Goal: Task Accomplishment & Management: Use online tool/utility

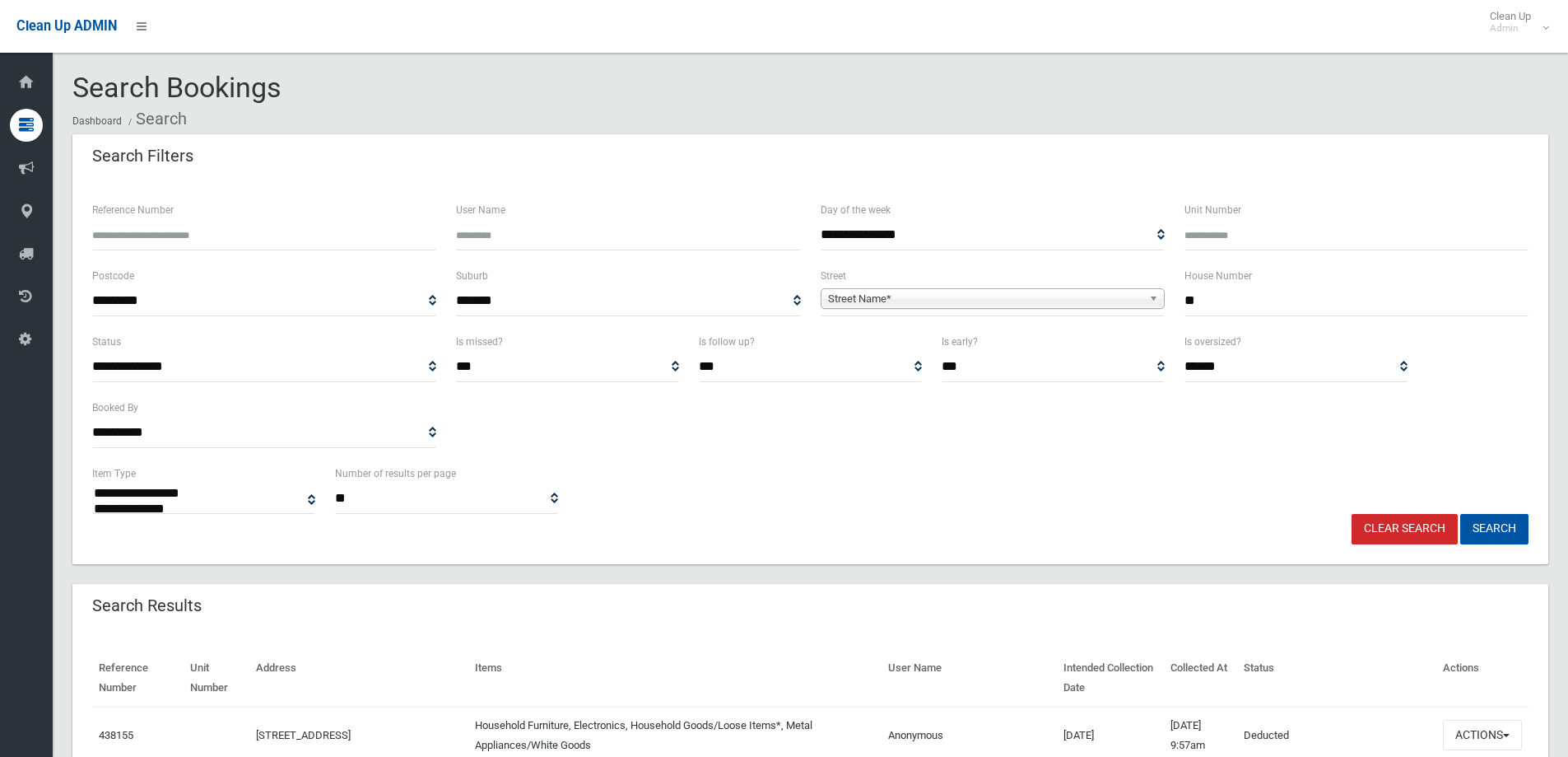
select select
type input "**"
click at [898, 304] on span "Street Name*" at bounding box center [985, 299] width 314 height 20
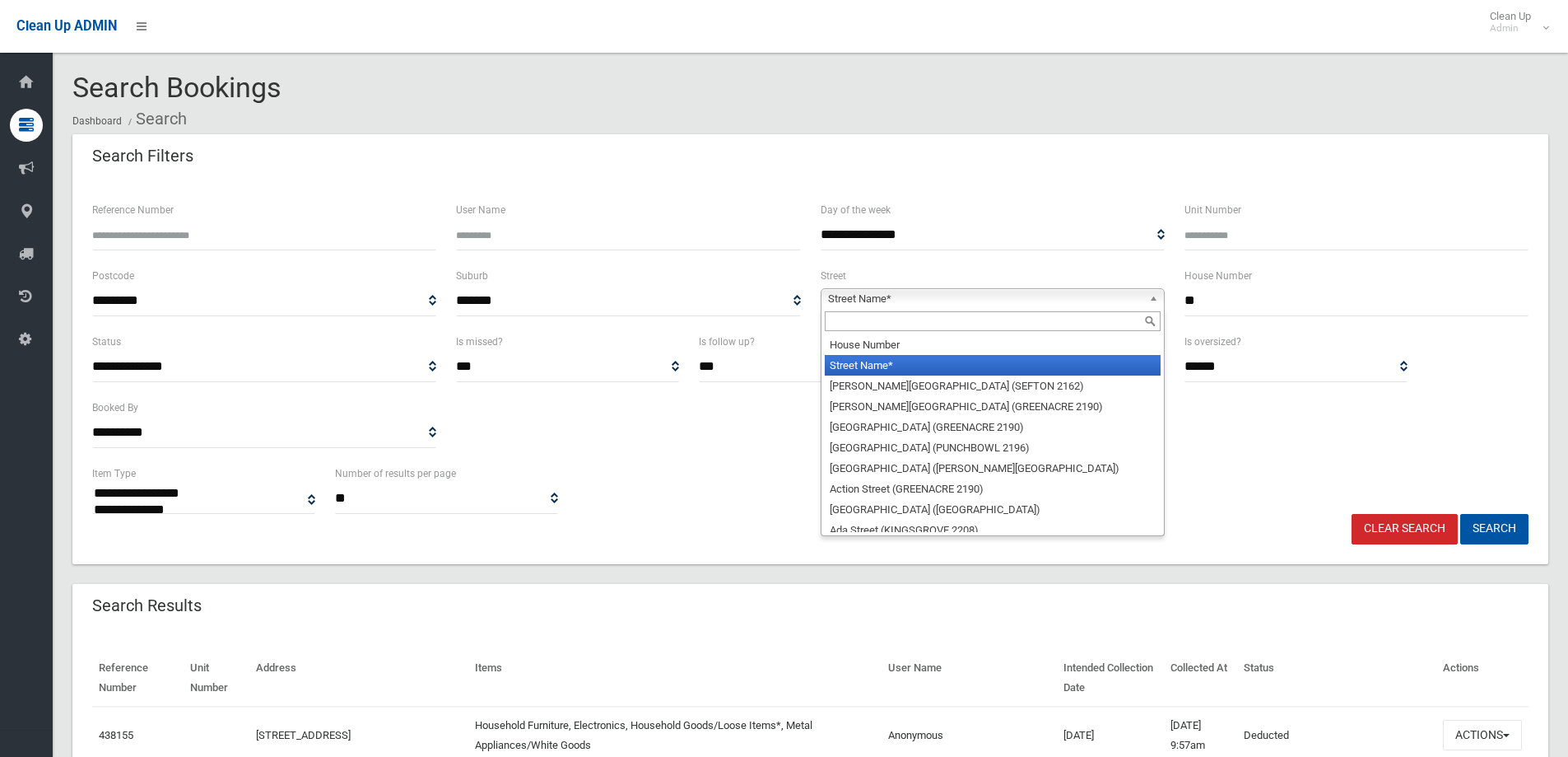
click at [866, 327] on input "text" at bounding box center [992, 321] width 336 height 20
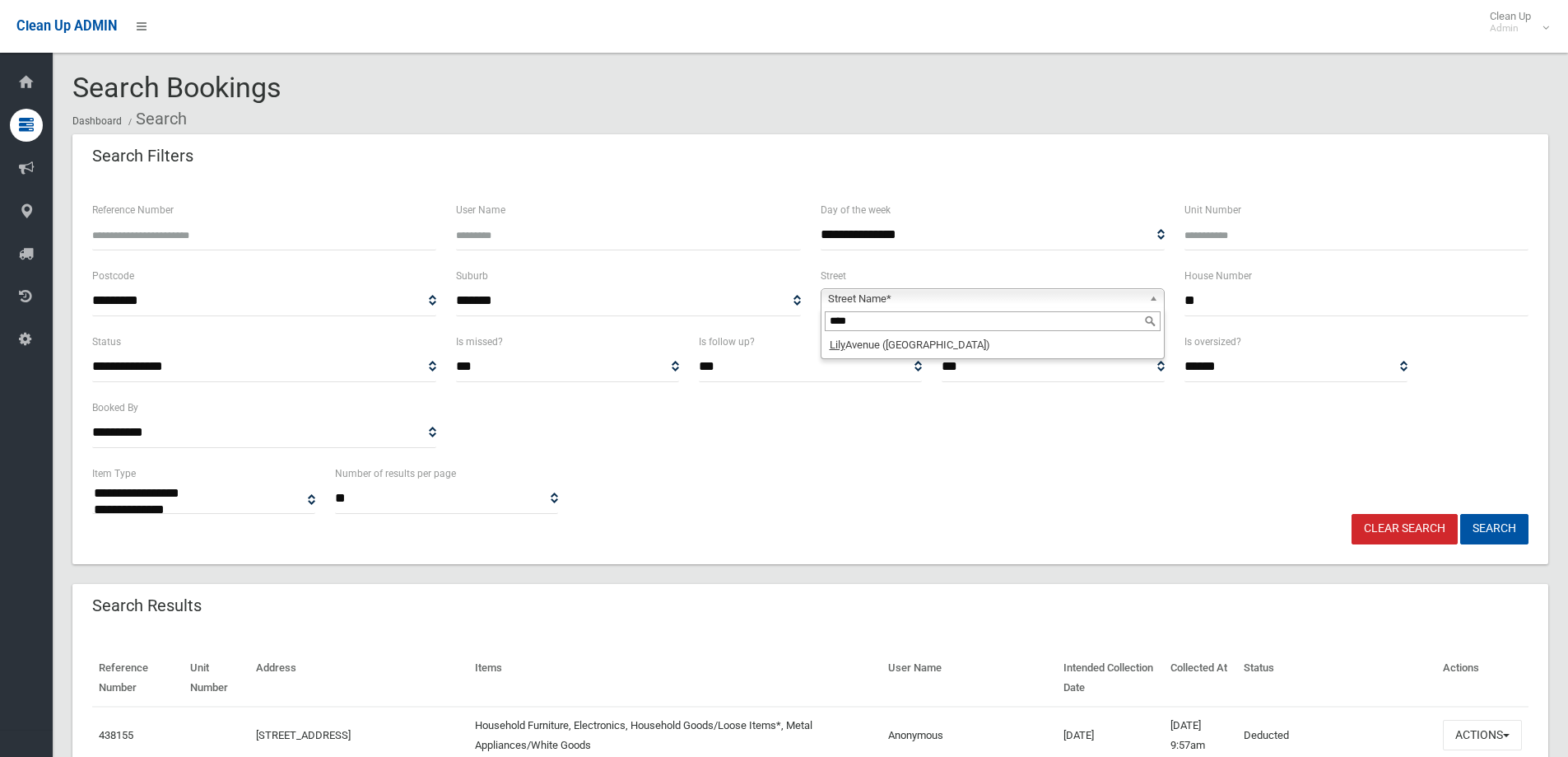
type input "****"
click at [860, 347] on li "Lily Avenue (RIVERWOOD 2210)" at bounding box center [992, 344] width 336 height 21
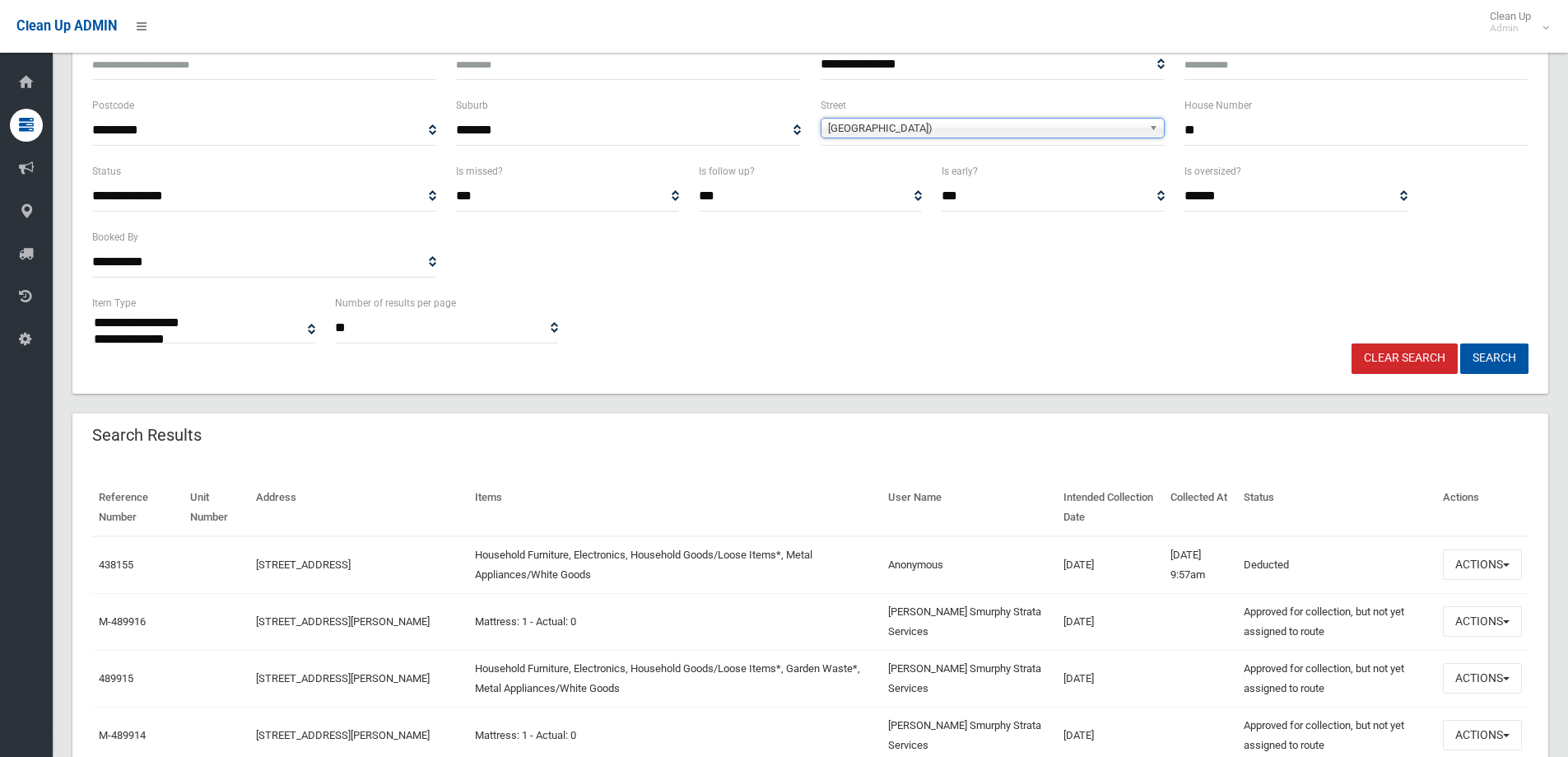
scroll to position [82, 0]
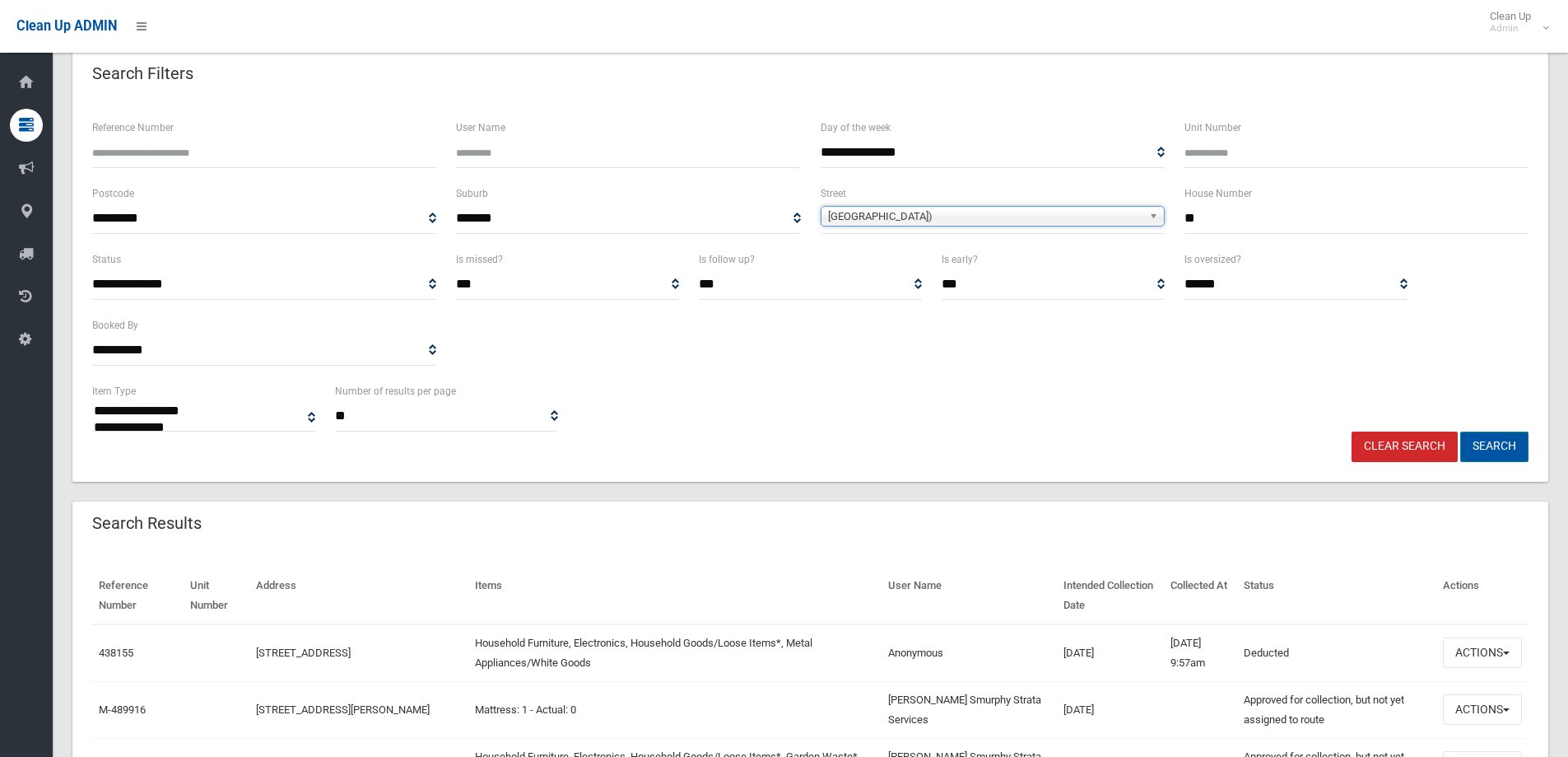
click at [1524, 452] on button "Search" at bounding box center [1494, 446] width 68 height 31
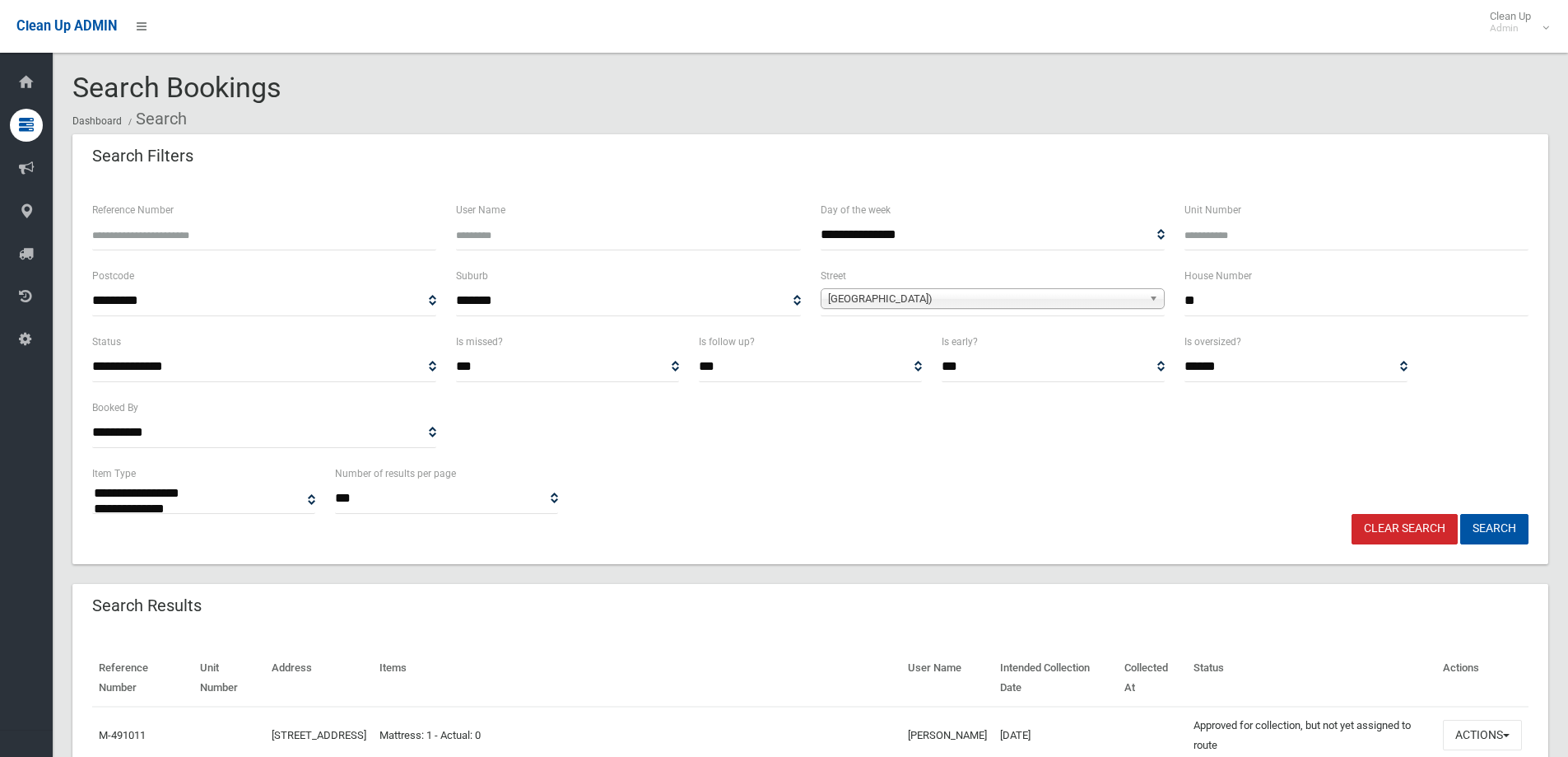
select select
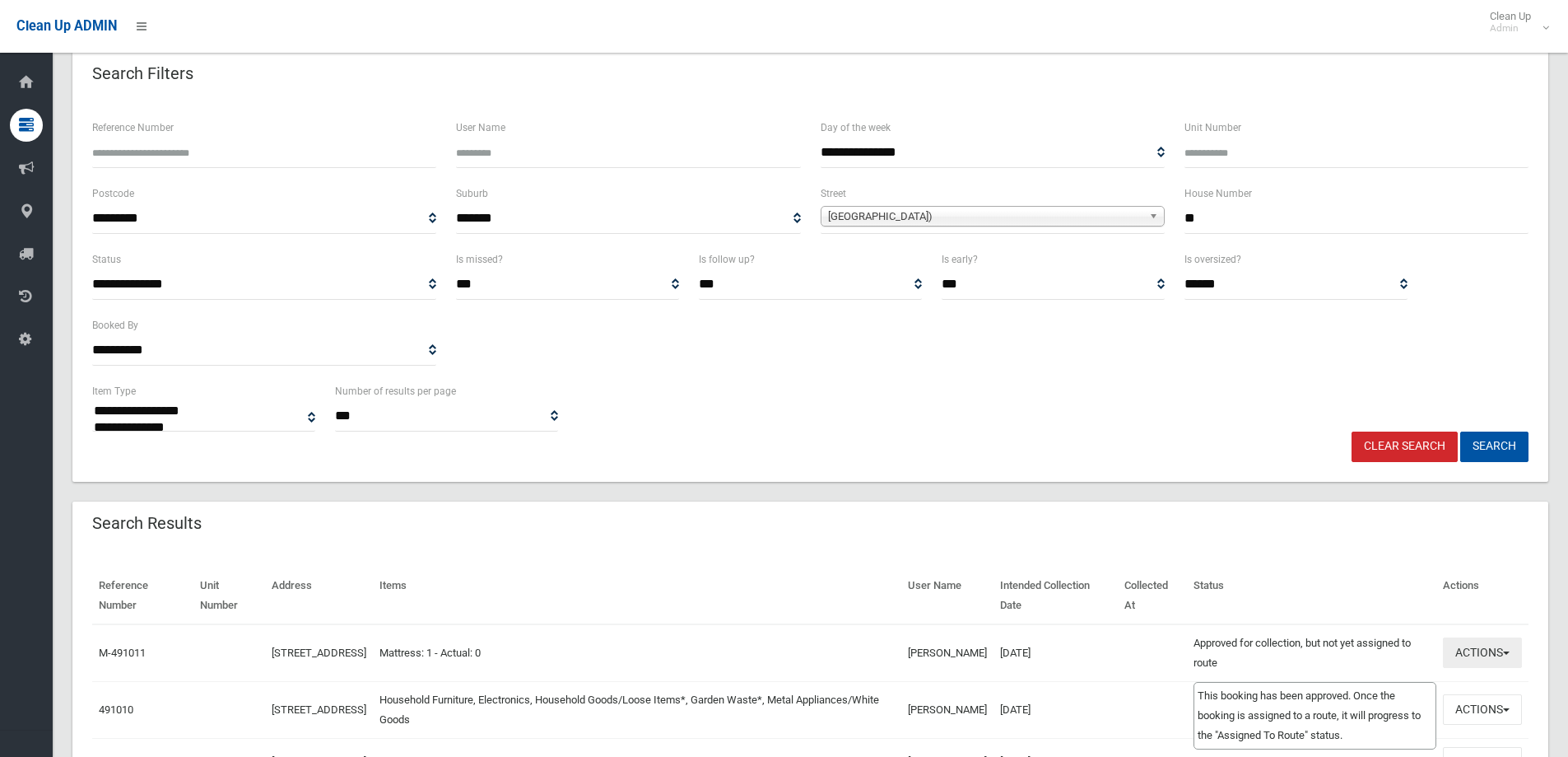
scroll to position [82, 0]
click at [1447, 663] on button "Actions" at bounding box center [1482, 652] width 79 height 31
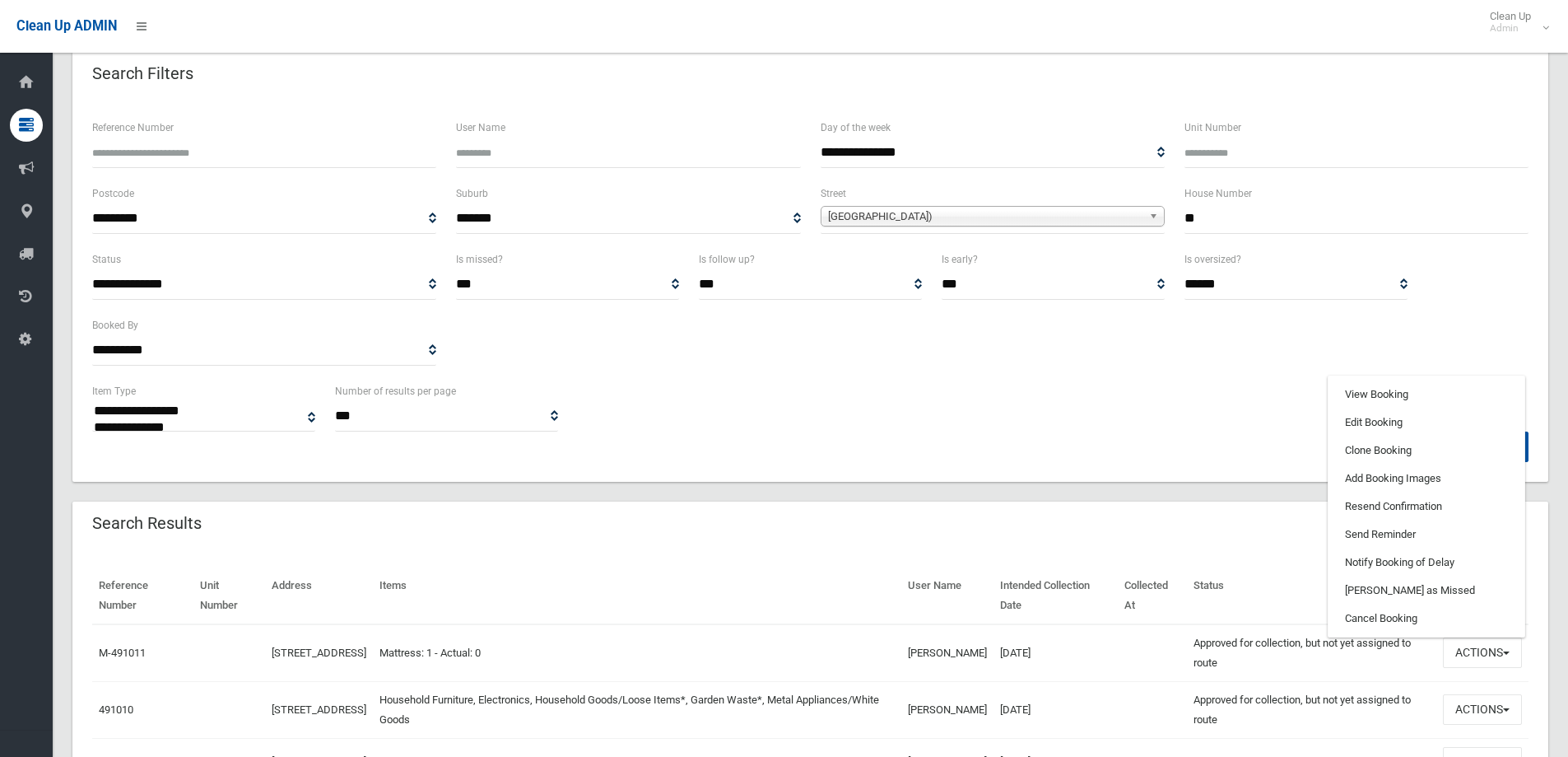
click at [1061, 406] on div "**********" at bounding box center [810, 406] width 1456 height 51
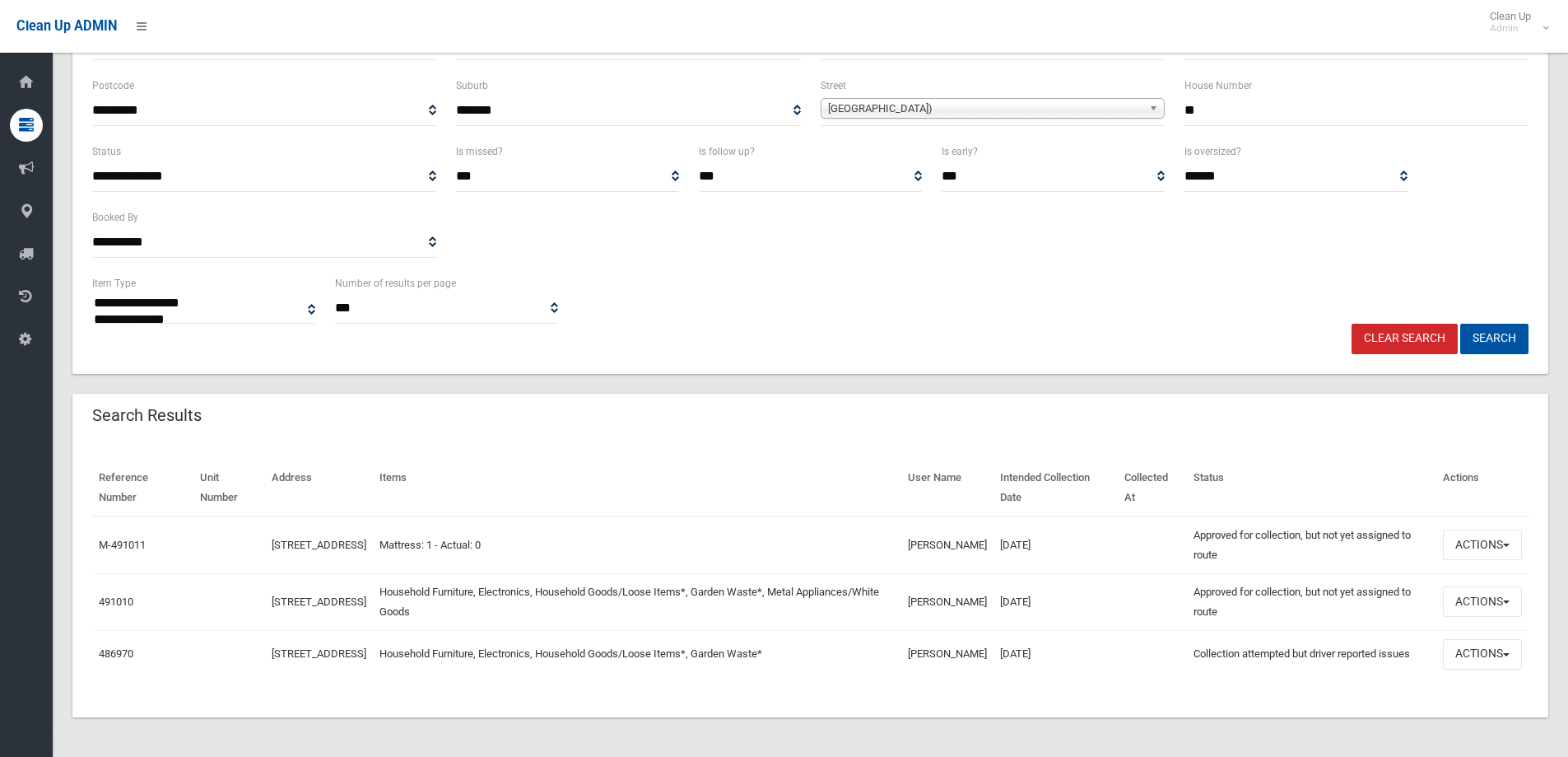
scroll to position [199, 0]
click at [1460, 659] on button "Actions" at bounding box center [1482, 654] width 79 height 31
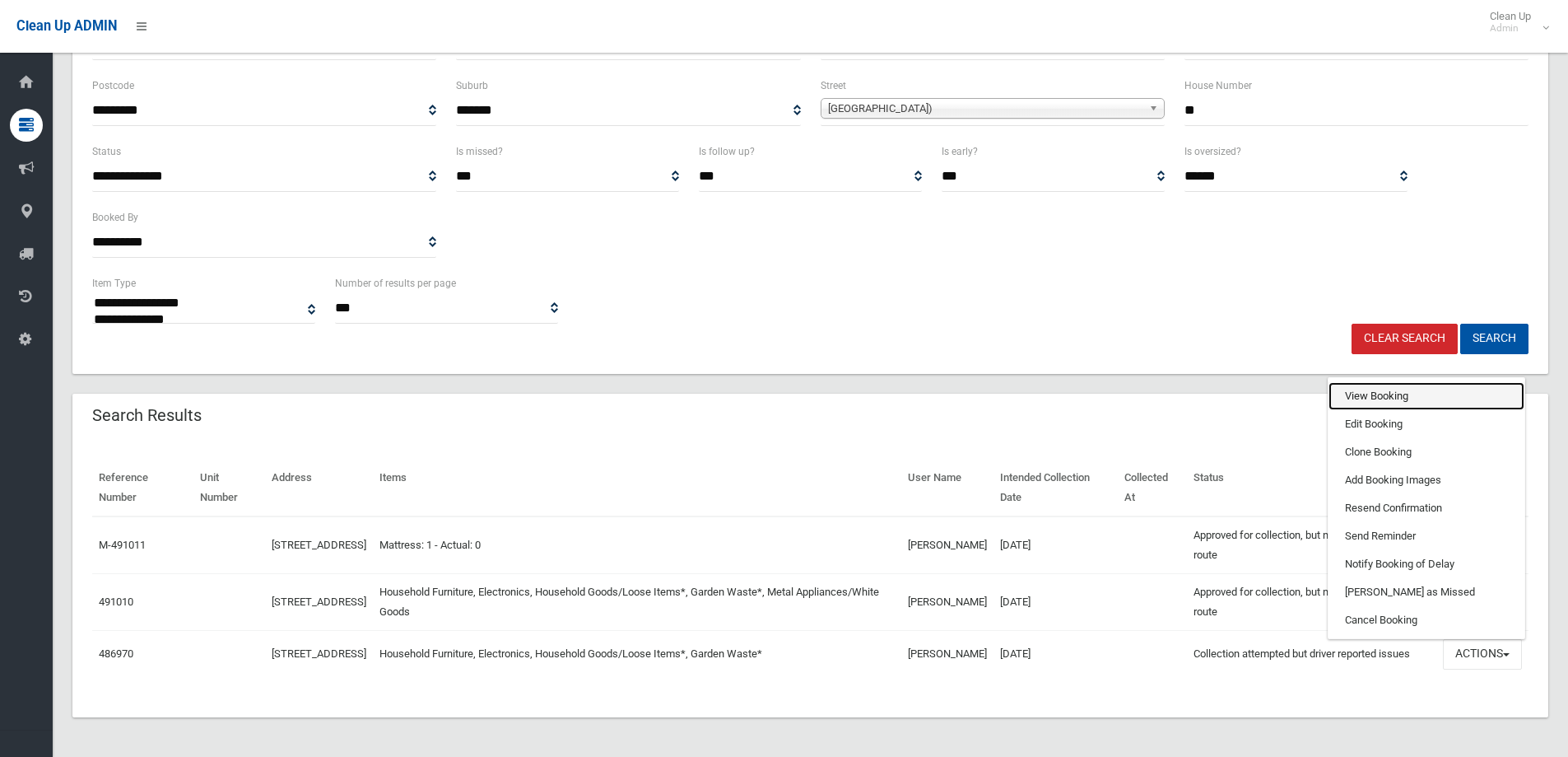
click at [1374, 398] on link "View Booking" at bounding box center [1426, 395] width 196 height 28
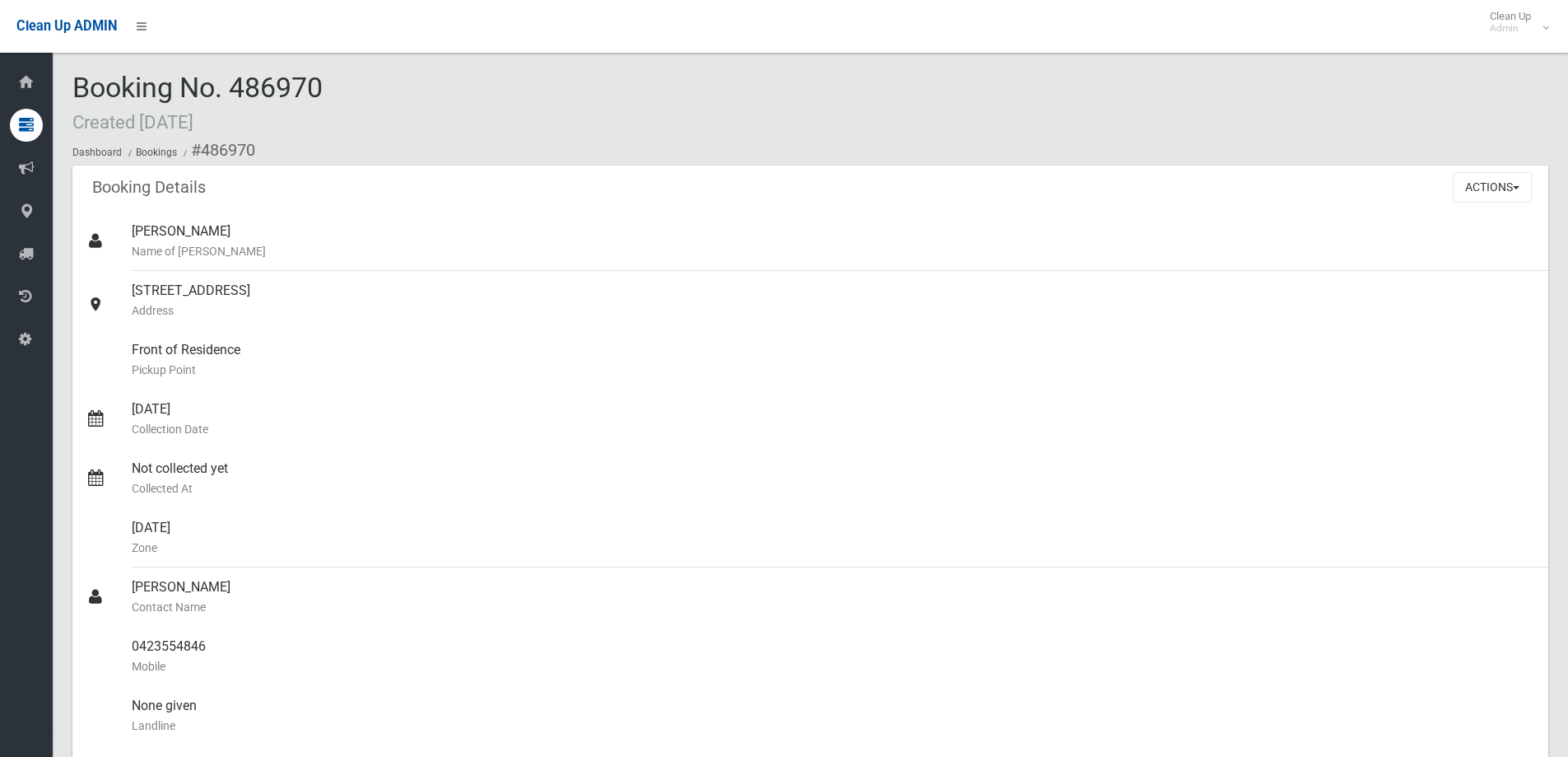
scroll to position [1070, 0]
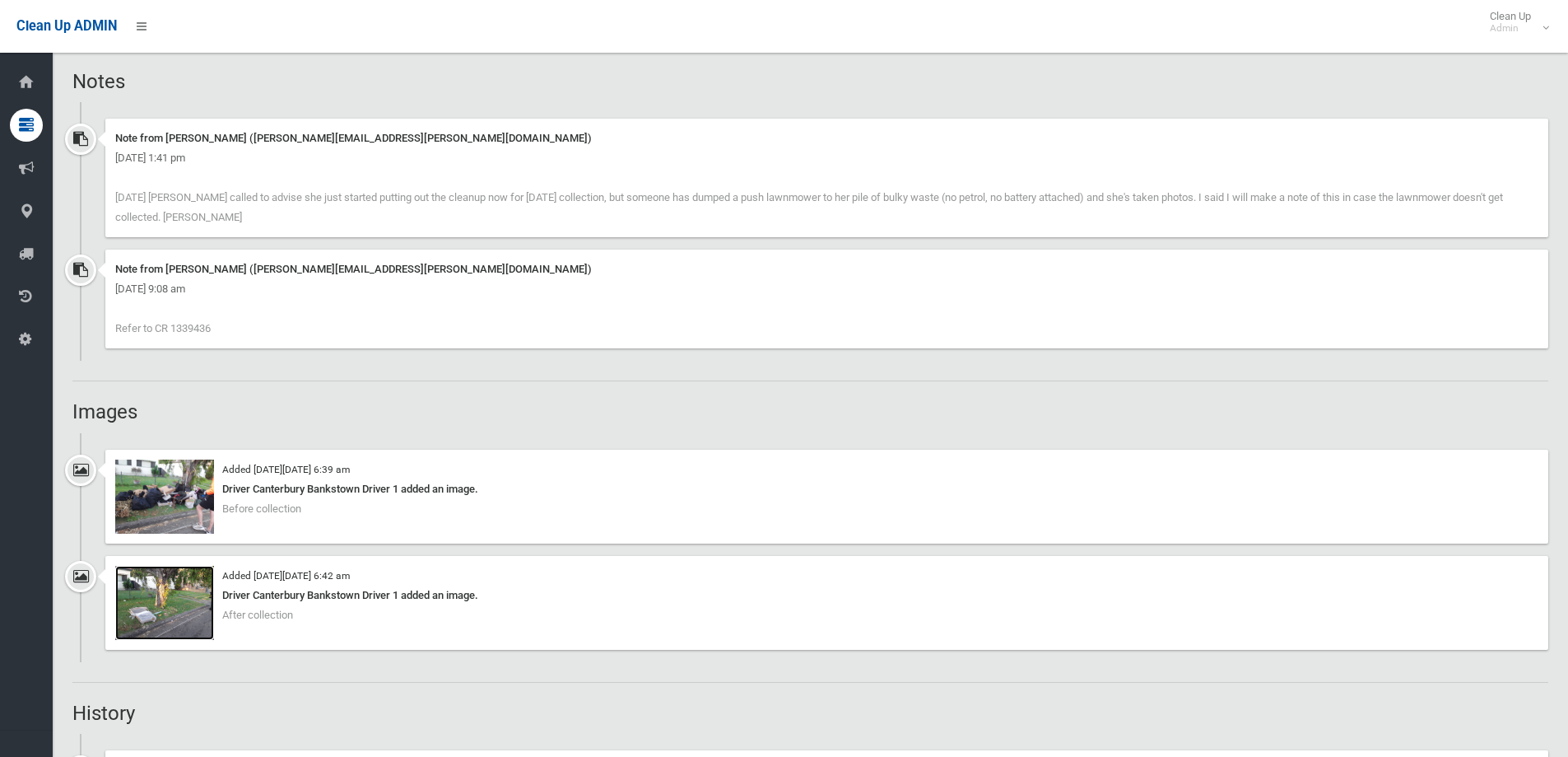
click at [163, 595] on img at bounding box center [164, 602] width 99 height 74
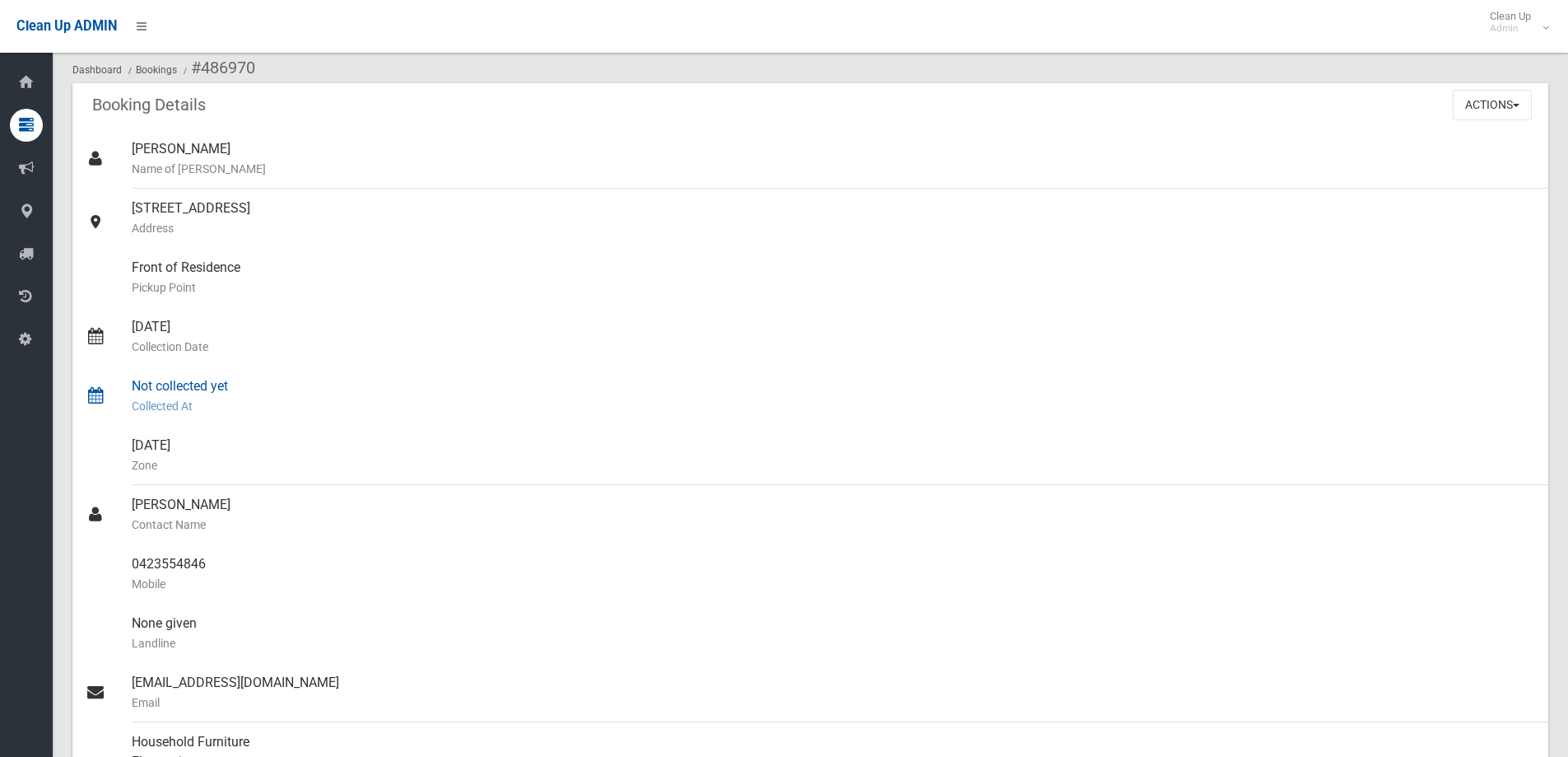
scroll to position [164, 0]
